Goal: Book appointment/travel/reservation

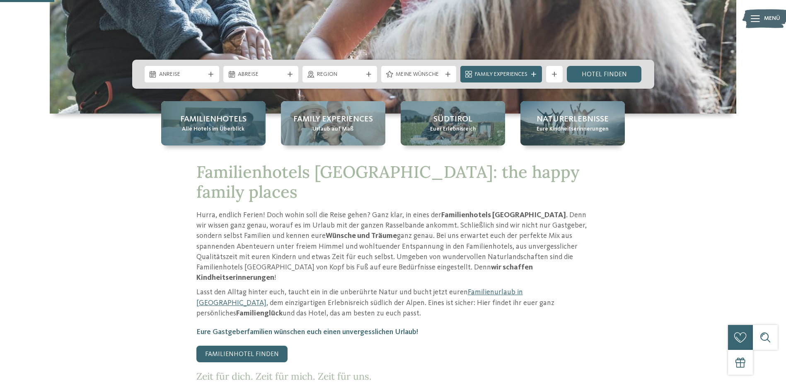
click at [220, 122] on span "Familienhotels" at bounding box center [213, 120] width 66 height 12
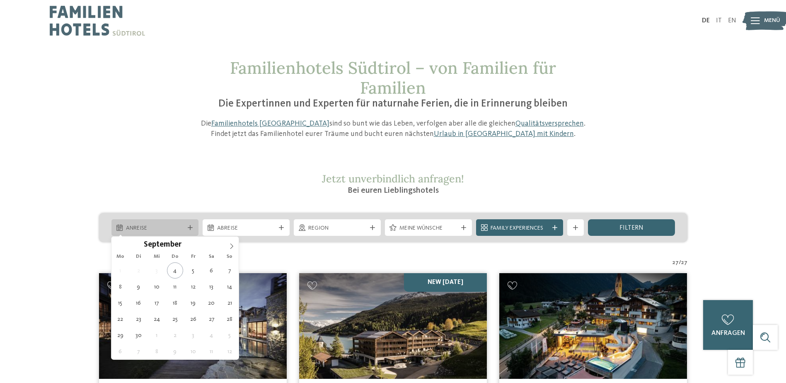
click at [169, 232] on div "Anreise" at bounding box center [154, 227] width 87 height 17
click at [232, 248] on icon at bounding box center [232, 246] width 6 height 6
type div "07.10.2025"
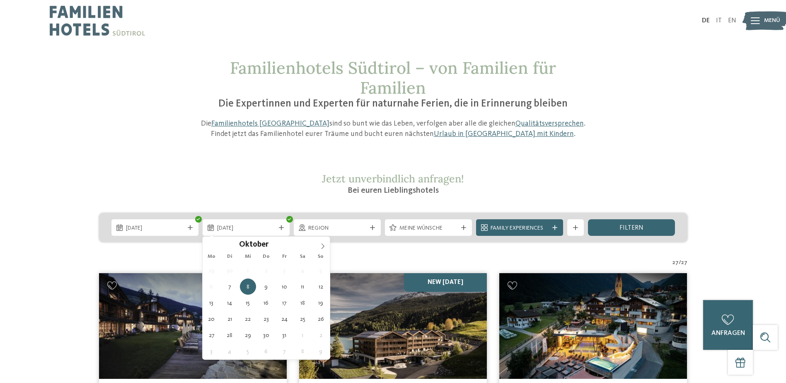
type div "12.10.2025"
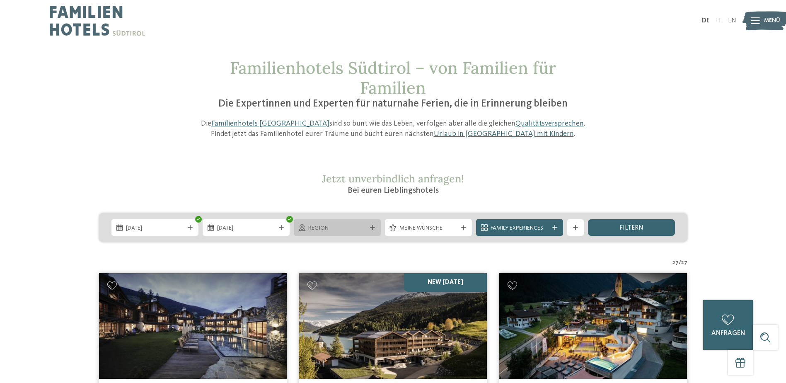
click at [341, 226] on span "Region" at bounding box center [337, 228] width 58 height 8
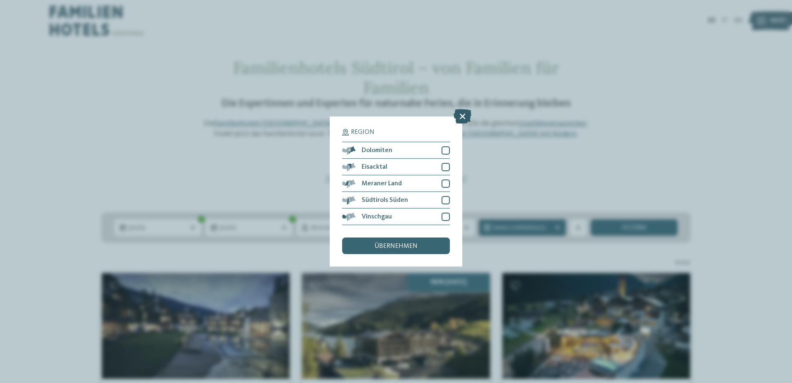
click at [462, 115] on icon at bounding box center [463, 116] width 18 height 15
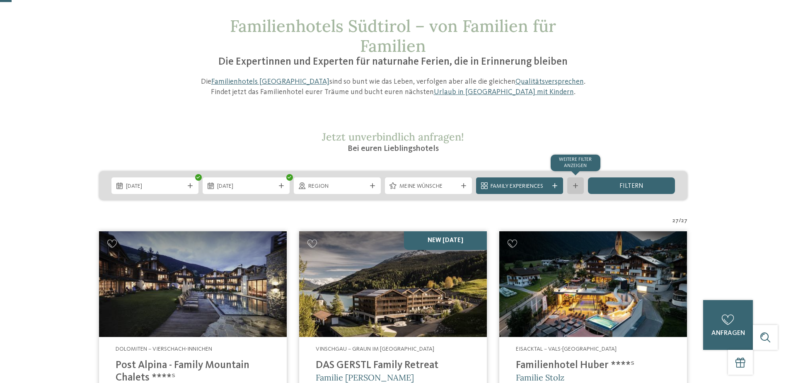
scroll to position [41, 0]
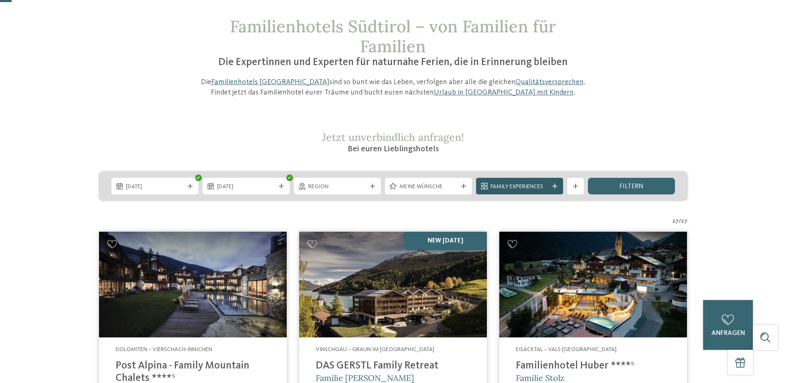
click at [555, 186] on icon at bounding box center [554, 186] width 5 height 5
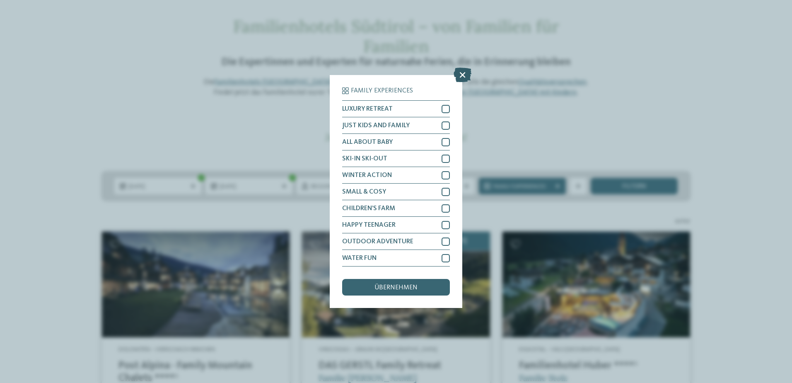
click at [460, 75] on icon at bounding box center [463, 75] width 18 height 15
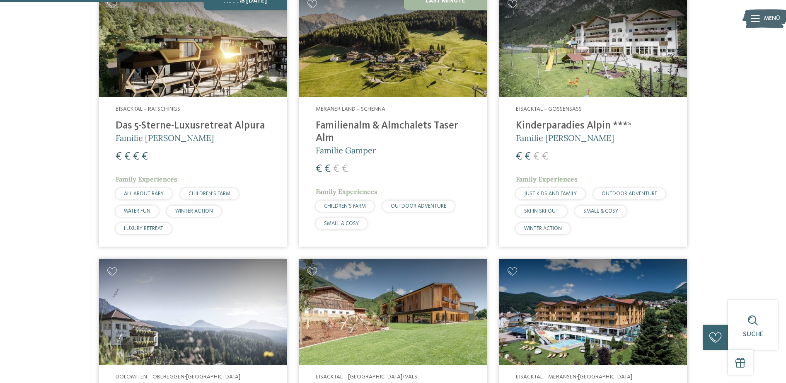
scroll to position [1077, 0]
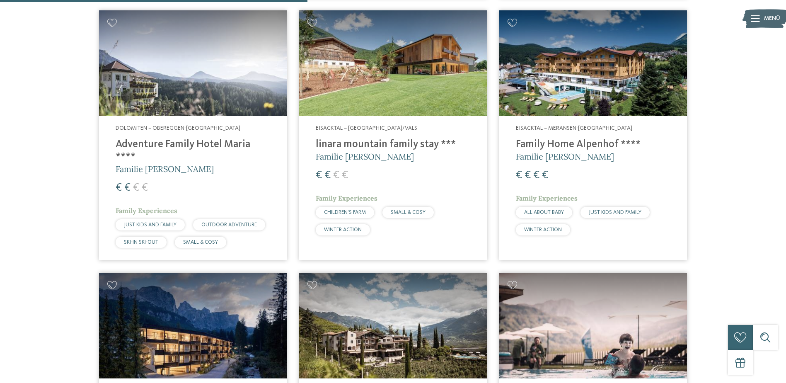
click at [165, 139] on h4 "Adventure Family Hotel Maria ****" at bounding box center [193, 150] width 155 height 25
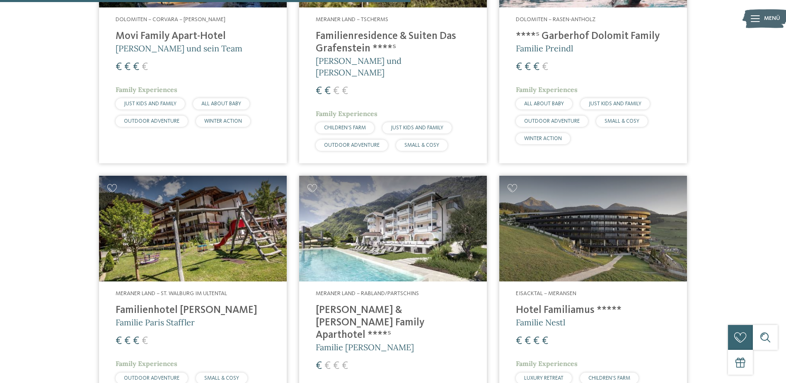
scroll to position [1450, 0]
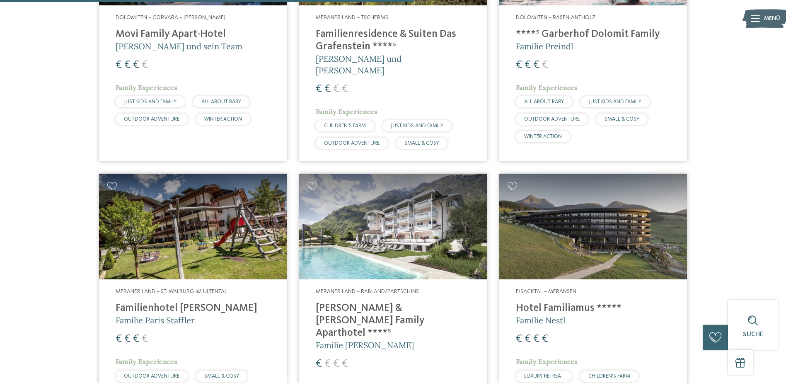
click at [179, 302] on h4 "Familienhotel [PERSON_NAME]" at bounding box center [193, 308] width 155 height 12
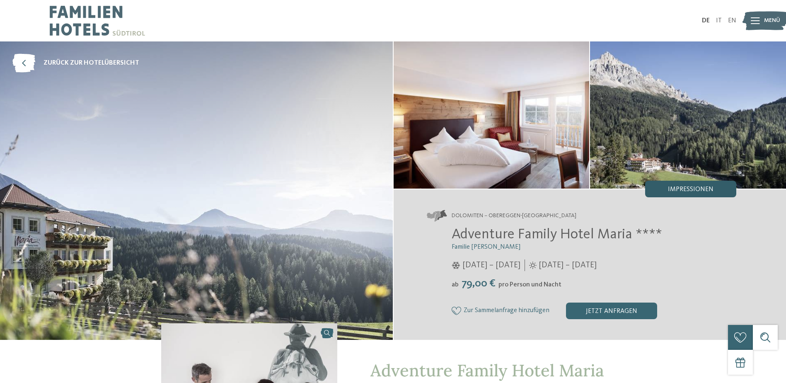
click at [674, 182] on div "Impressionen" at bounding box center [690, 189] width 91 height 17
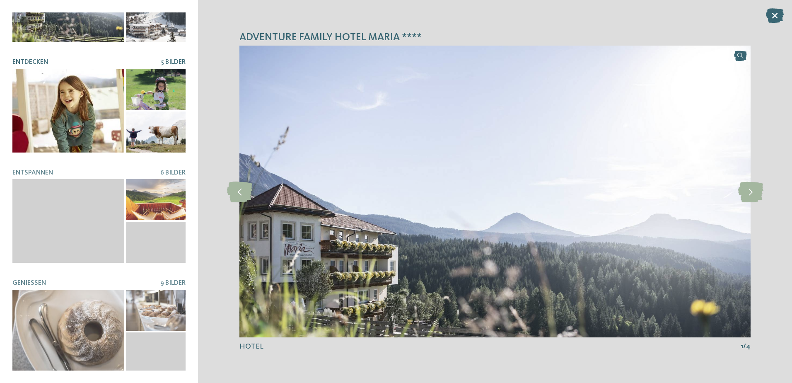
scroll to position [167, 0]
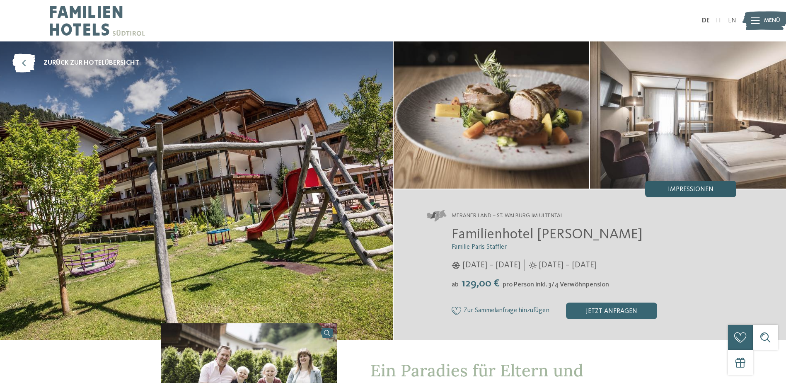
click at [671, 192] on span "Impressionen" at bounding box center [691, 189] width 46 height 7
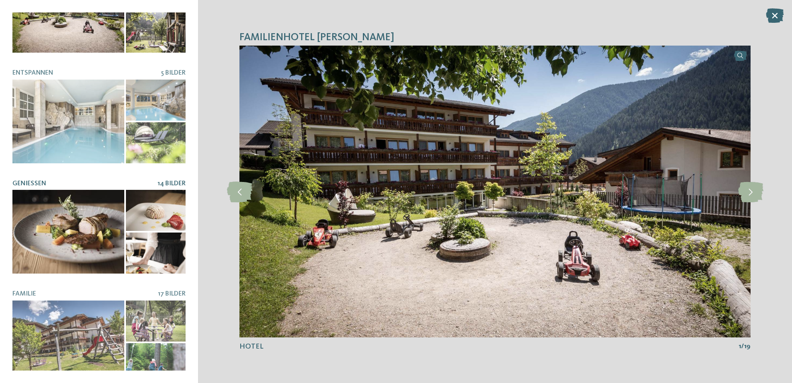
scroll to position [59, 0]
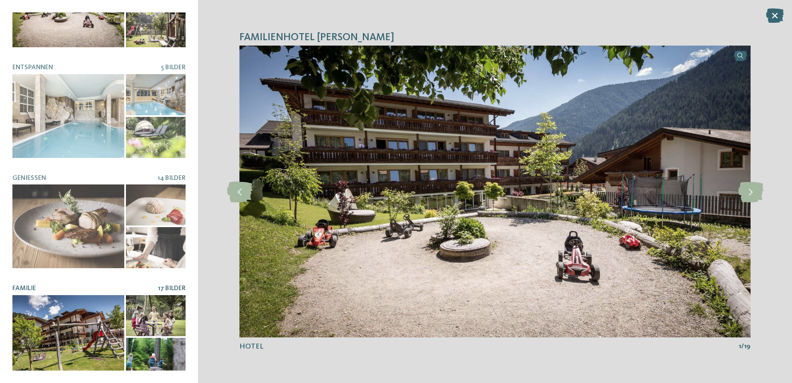
click at [146, 338] on div at bounding box center [156, 358] width 60 height 41
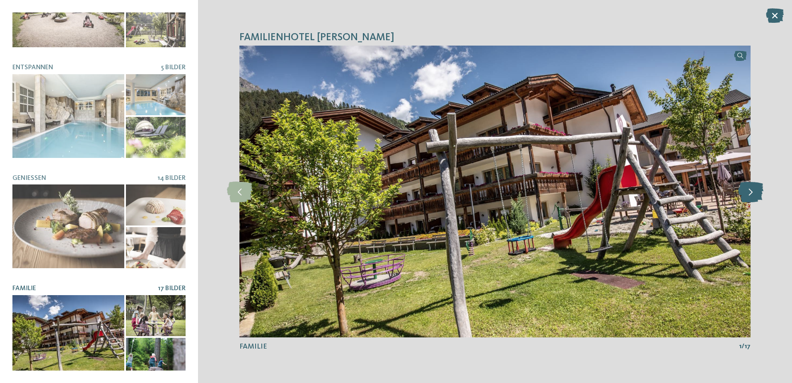
click at [751, 197] on icon at bounding box center [751, 191] width 25 height 21
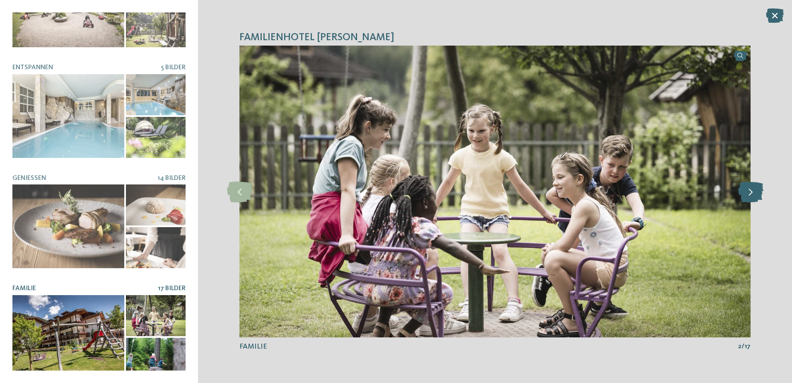
click at [751, 197] on icon at bounding box center [751, 191] width 25 height 21
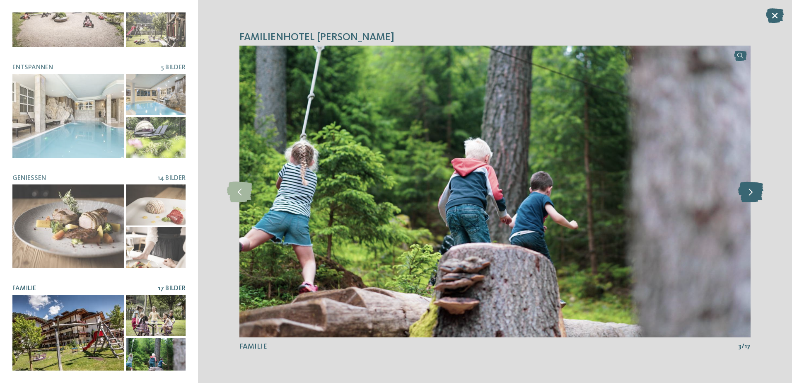
click at [751, 197] on icon at bounding box center [751, 191] width 25 height 21
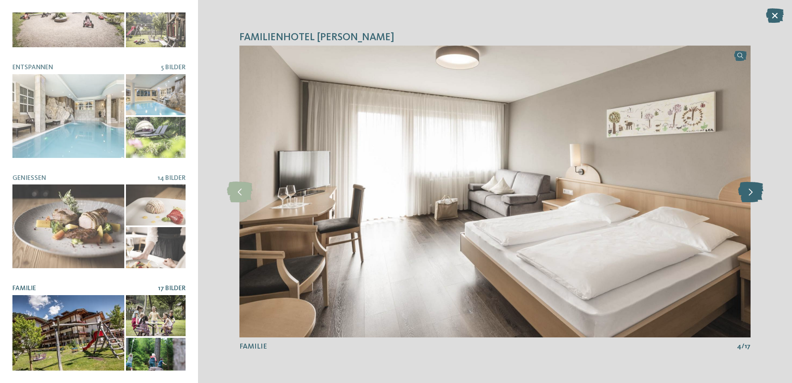
click at [746, 196] on icon at bounding box center [751, 191] width 25 height 21
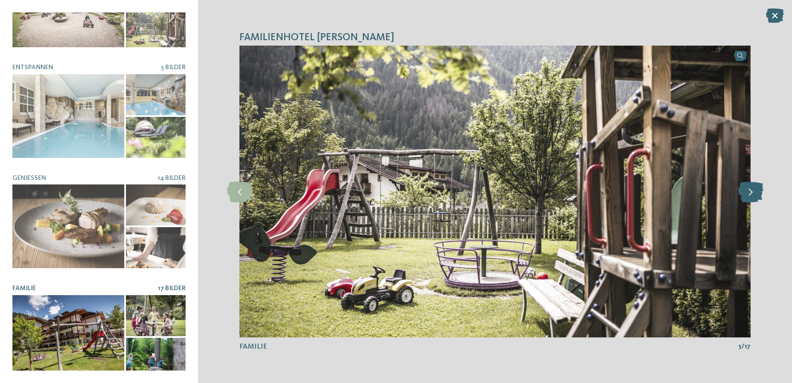
click at [746, 196] on icon at bounding box center [751, 191] width 25 height 21
